Goal: Task Accomplishment & Management: Use online tool/utility

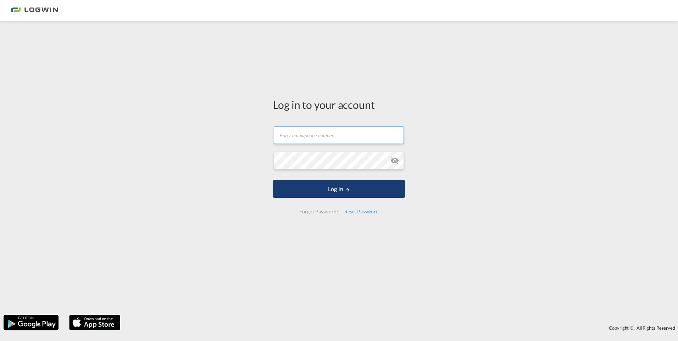
type input "[PERSON_NAME][EMAIL_ADDRESS][DOMAIN_NAME]"
click at [340, 192] on button "Log In" at bounding box center [339, 189] width 132 height 18
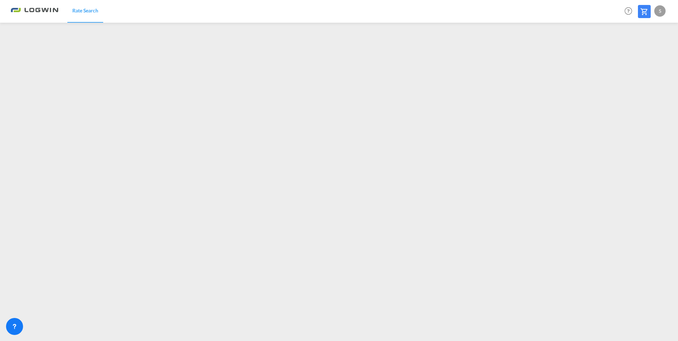
click at [658, 10] on div "S" at bounding box center [659, 10] width 11 height 11
click at [644, 54] on button "Logout" at bounding box center [652, 54] width 46 height 14
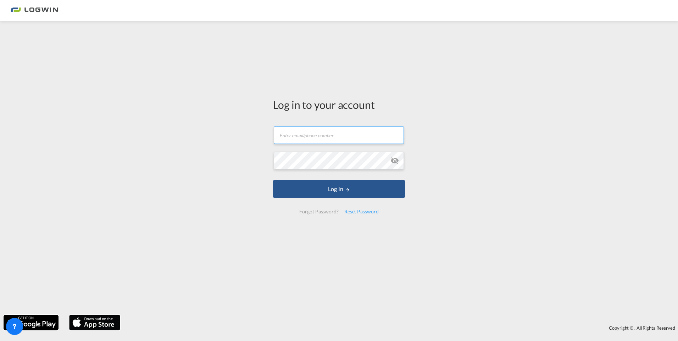
type input "[PERSON_NAME][EMAIL_ADDRESS][DOMAIN_NAME]"
